Goal: Task Accomplishment & Management: Use online tool/utility

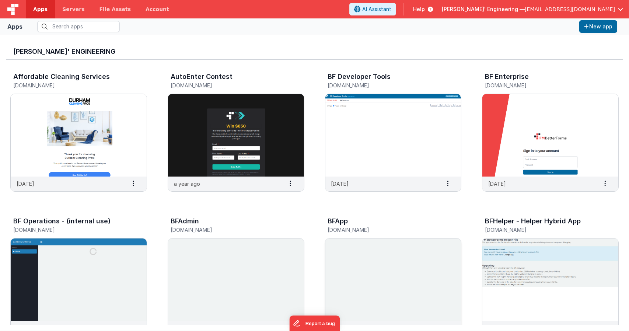
click at [395, 247] on img at bounding box center [393, 279] width 136 height 83
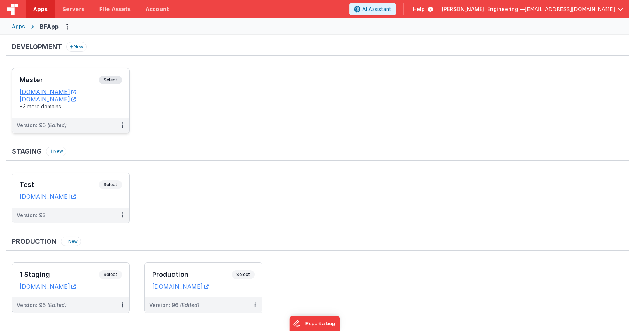
click at [118, 90] on dd "[DOMAIN_NAME]" at bounding box center [71, 91] width 102 height 7
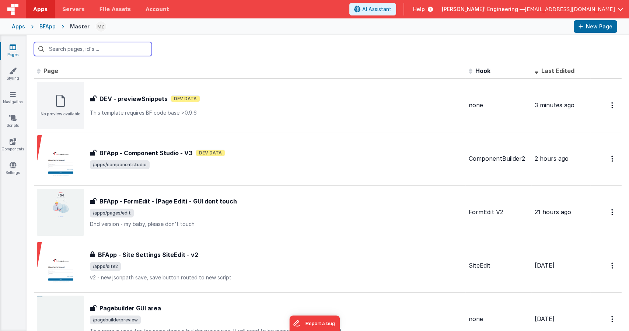
click at [114, 50] on input "text" at bounding box center [93, 49] width 118 height 14
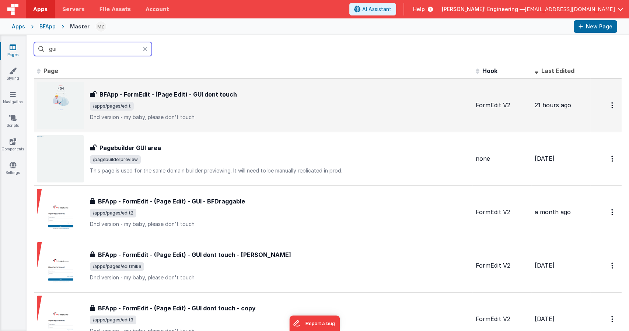
type input "gui"
click at [157, 114] on p "Dnd version - my baby, please don't touch" at bounding box center [280, 117] width 380 height 7
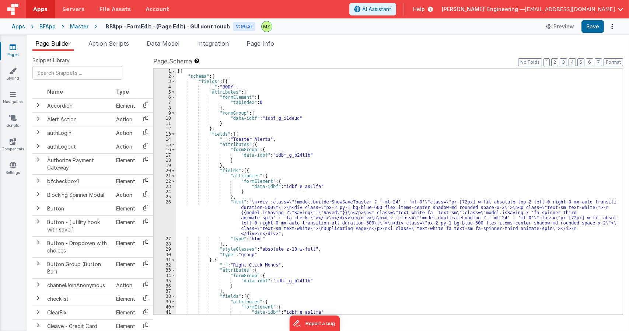
click at [264, 42] on span "Page Info" at bounding box center [261, 43] width 28 height 7
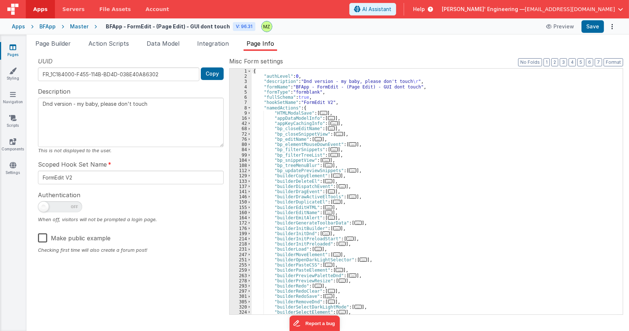
click at [352, 147] on div "{ "authLevel" : 0 , "description" : "Dnd version - my baby, please don't touch …" at bounding box center [435, 197] width 366 height 256
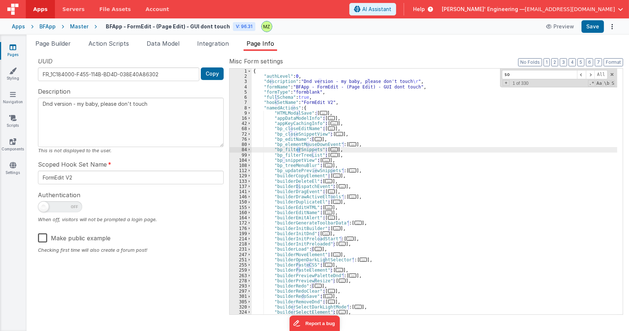
type input "s"
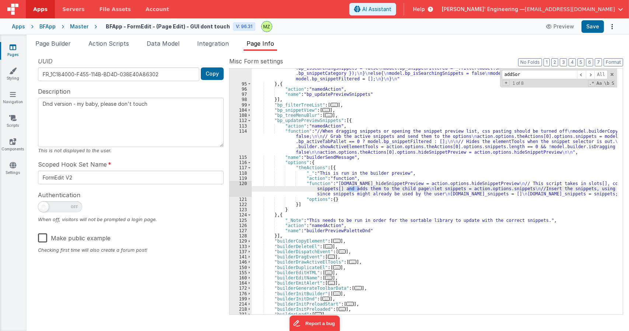
scroll to position [181, 0]
type input "addSo"
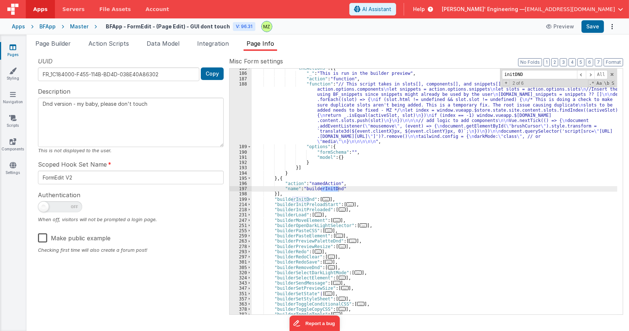
scroll to position [564, 0]
type input "initDND"
click at [323, 199] on span "..." at bounding box center [326, 199] width 7 height 4
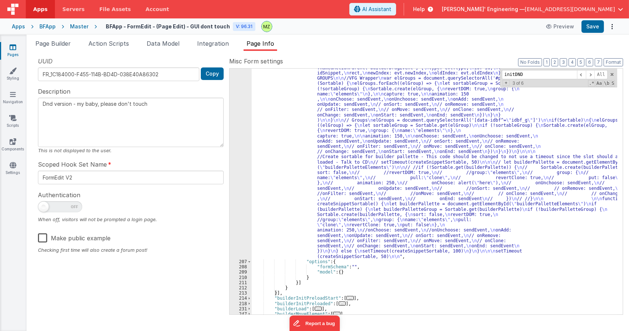
scroll to position [751, 0]
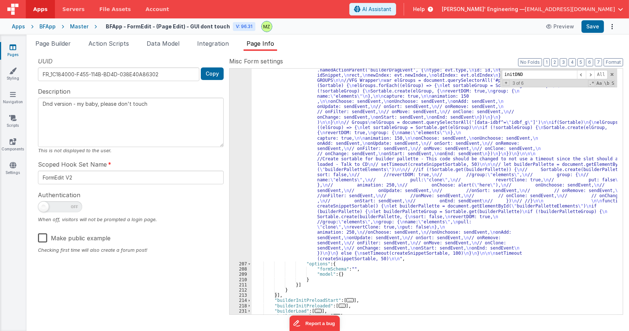
click at [334, 179] on div ""function" : " \n function sendEvent(evt) { \n let id = evt.item.dataset.idbf \…" at bounding box center [435, 279] width 366 height 466
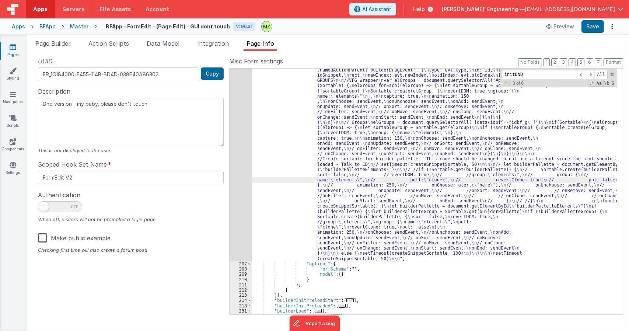
click at [248, 169] on div "206" at bounding box center [241, 153] width 22 height 215
click at [224, 170] on div "UUID FR_1C184000-F455-114B-BD4D-038E40A86302 Copy Description Dnd version - my …" at bounding box center [130, 185] width 197 height 257
click at [243, 170] on div "206" at bounding box center [241, 153] width 22 height 215
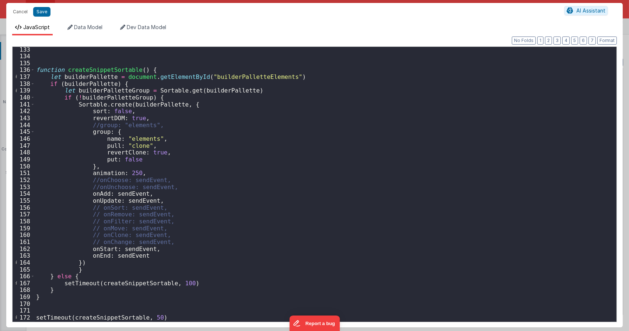
scroll to position [909, 0]
click at [105, 70] on div "function createSnippetSortable ( ) { let builderPallette = document . getElemen…" at bounding box center [323, 190] width 576 height 288
type textarea "Dnd version - my baby, please don't touch"
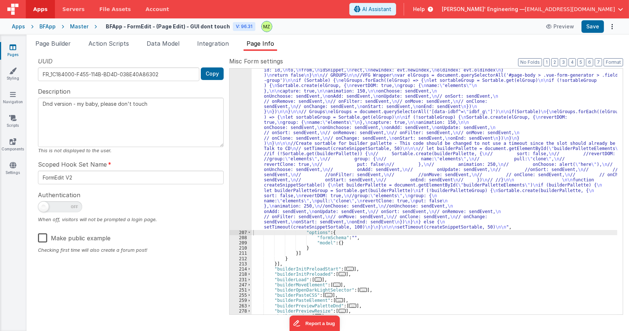
click at [390, 164] on div ""function" : " \n function sendEvent(evt) { \n let id = evt.item.dataset.idbf \…" at bounding box center [435, 263] width 366 height 435
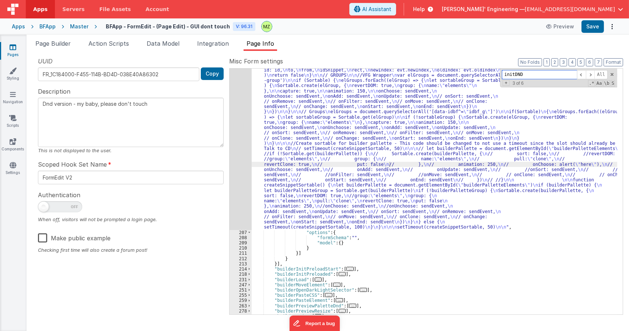
paste input "createSnippetSortable"
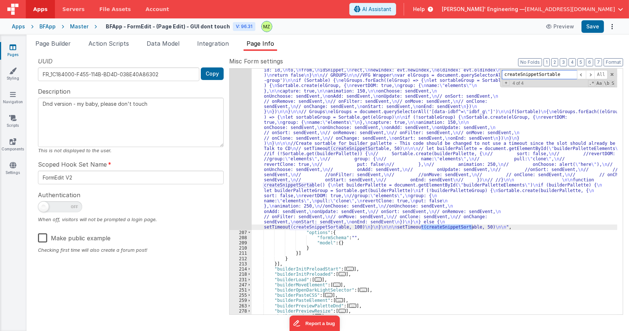
type input "createSnippetSortable"
click at [287, 192] on div ""function" : " \n function sendEvent(evt) { \n let id = evt.item.dataset.idbf \…" at bounding box center [435, 263] width 366 height 435
click at [245, 184] on div "206" at bounding box center [241, 138] width 22 height 184
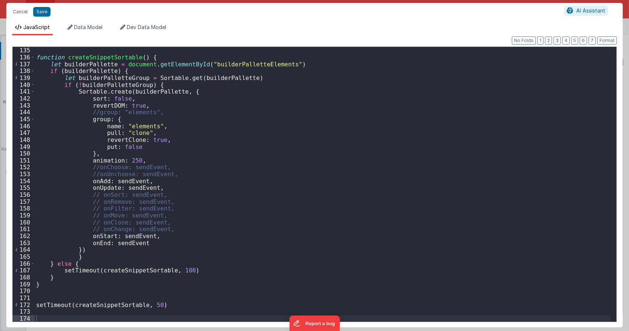
scroll to position [921, 0]
click at [45, 90] on div "function createSnippetSortable ( ) { let builderPallette = document . getElemen…" at bounding box center [323, 184] width 576 height 289
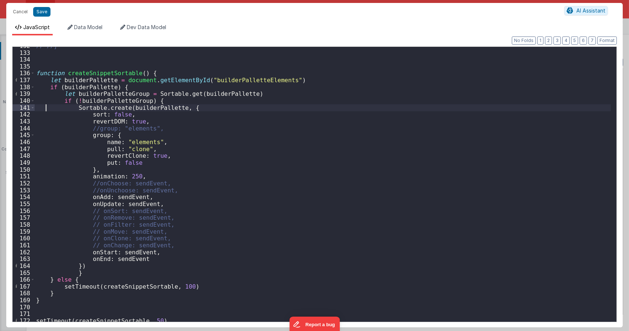
scroll to position [906, 0]
click at [163, 112] on div "// //} function createSnippetSortable ( ) { let builderPallette = document . ge…" at bounding box center [323, 186] width 576 height 289
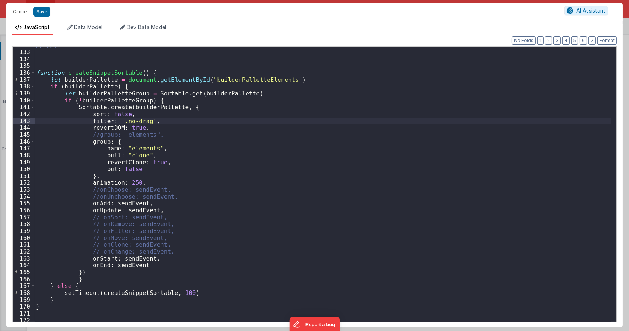
click at [157, 128] on div "// //} function createSnippetSortable ( ) { let builderPallette = document . ge…" at bounding box center [323, 186] width 576 height 289
drag, startPoint x: 144, startPoint y: 121, endPoint x: 119, endPoint y: 121, distance: 24.3
click at [119, 121] on div "// //} function createSnippetSortable ( ) { let builderPallette = document . ge…" at bounding box center [323, 186] width 576 height 289
type textarea "Dnd version - my baby, please don't touch"
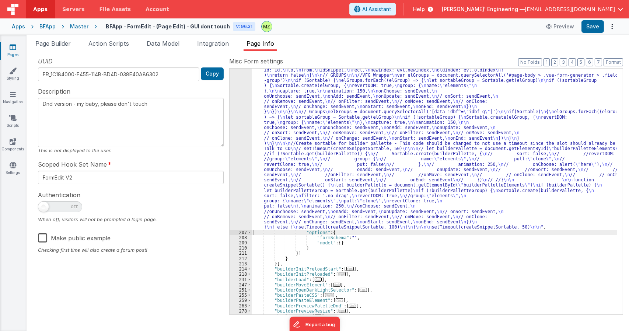
click at [605, 103] on div ""function" : " \n function sendEvent(evt) { \n let id = evt.item.dataset.idbf \…" at bounding box center [435, 263] width 366 height 435
